Goal: Task Accomplishment & Management: Complete application form

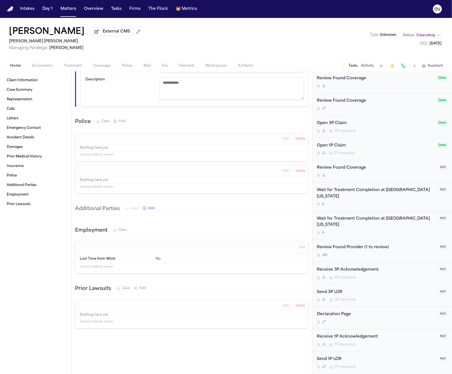
scroll to position [1040, 0]
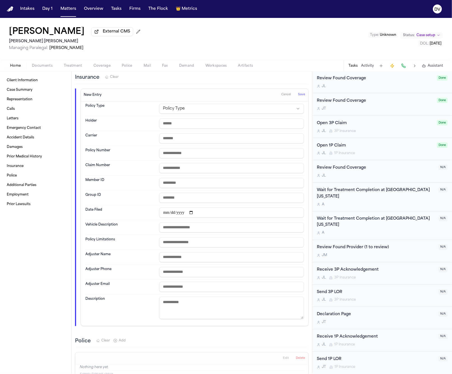
click at [193, 121] on html "Intakes Day 1 Matters Overview Tasks Firms The Flock 👑 Metrics DV [PERSON_NAME]…" at bounding box center [226, 187] width 452 height 374
click at [191, 143] on input "text" at bounding box center [231, 138] width 145 height 10
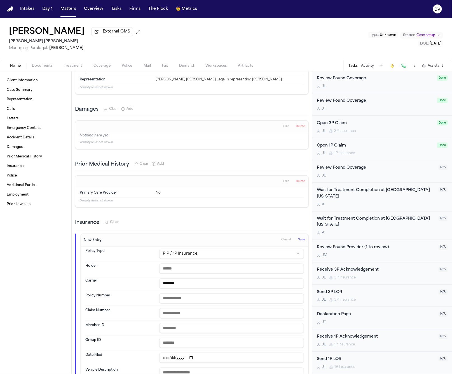
scroll to position [982, 0]
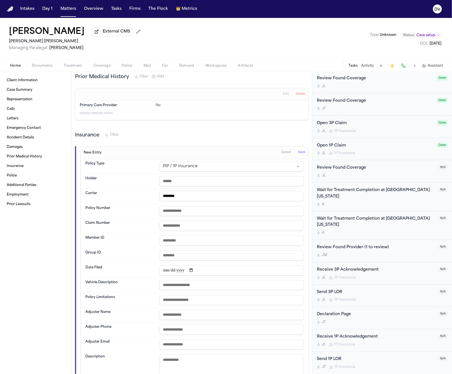
type input "********"
click at [298, 154] on span "Save" at bounding box center [301, 152] width 7 height 4
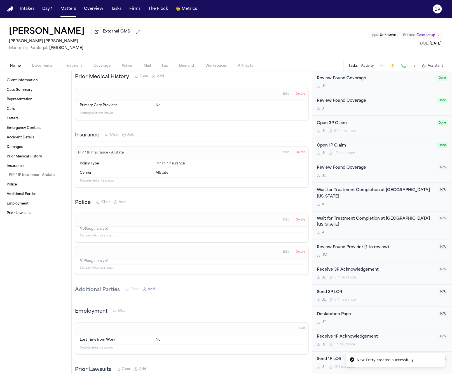
click at [130, 137] on span "Add" at bounding box center [131, 134] width 7 height 4
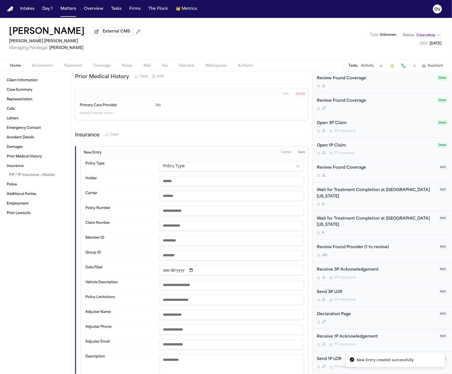
click at [181, 181] on html "New Entry created successfully Intakes Day 1 Matters Overview Tasks Firms The F…" at bounding box center [226, 187] width 452 height 374
click at [196, 201] on input "text" at bounding box center [231, 196] width 145 height 10
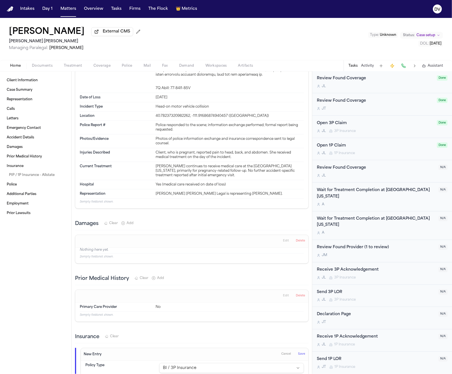
scroll to position [779, 0]
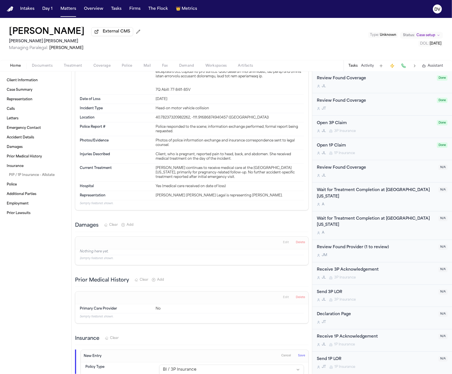
type input "**********"
drag, startPoint x: 192, startPoint y: 103, endPoint x: 170, endPoint y: 102, distance: 22.1
click at [170, 92] on div at bounding box center [230, 49] width 148 height 85
copy div "44-89L0-88X"
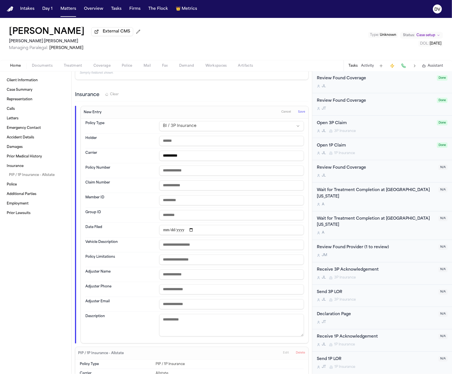
scroll to position [1017, 0]
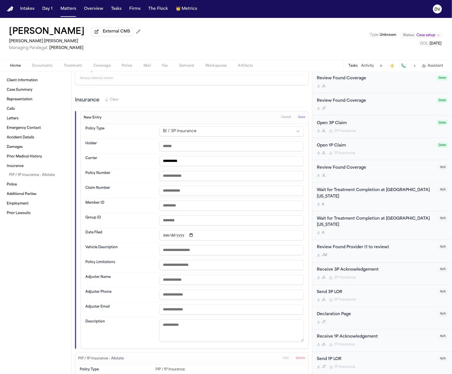
click at [176, 196] on input "text" at bounding box center [231, 191] width 145 height 10
paste input "**********"
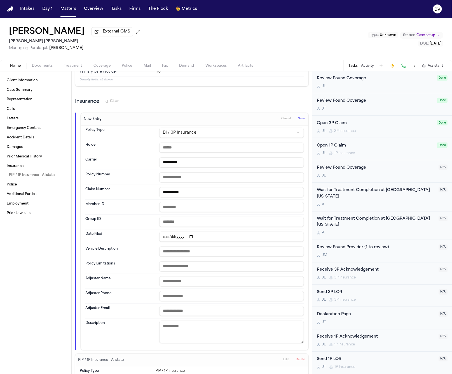
scroll to position [1016, 0]
type input "**********"
click at [296, 124] on button "Save" at bounding box center [301, 119] width 10 height 9
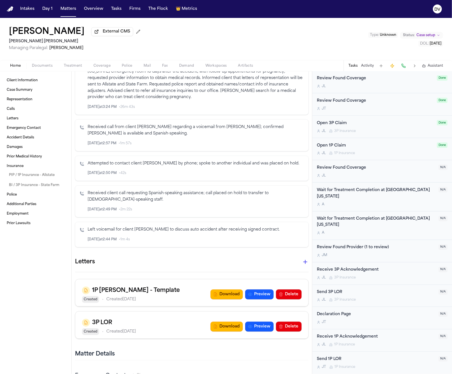
scroll to position [0, 0]
